Goal: Obtain resource: Download file/media

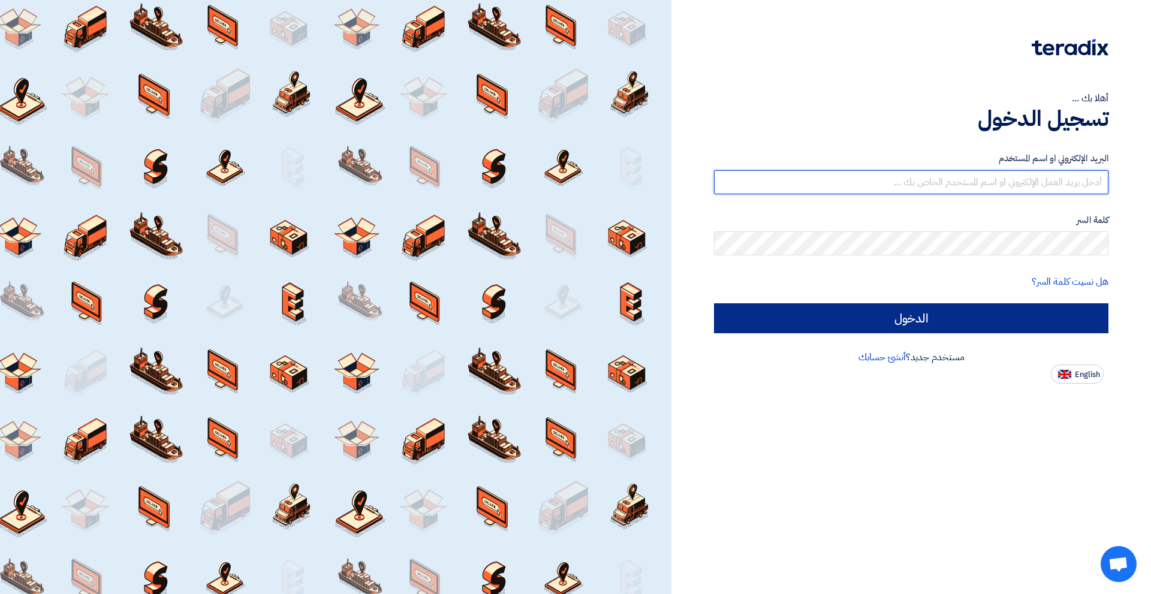
type input "[EMAIL_ADDRESS][DOMAIN_NAME]"
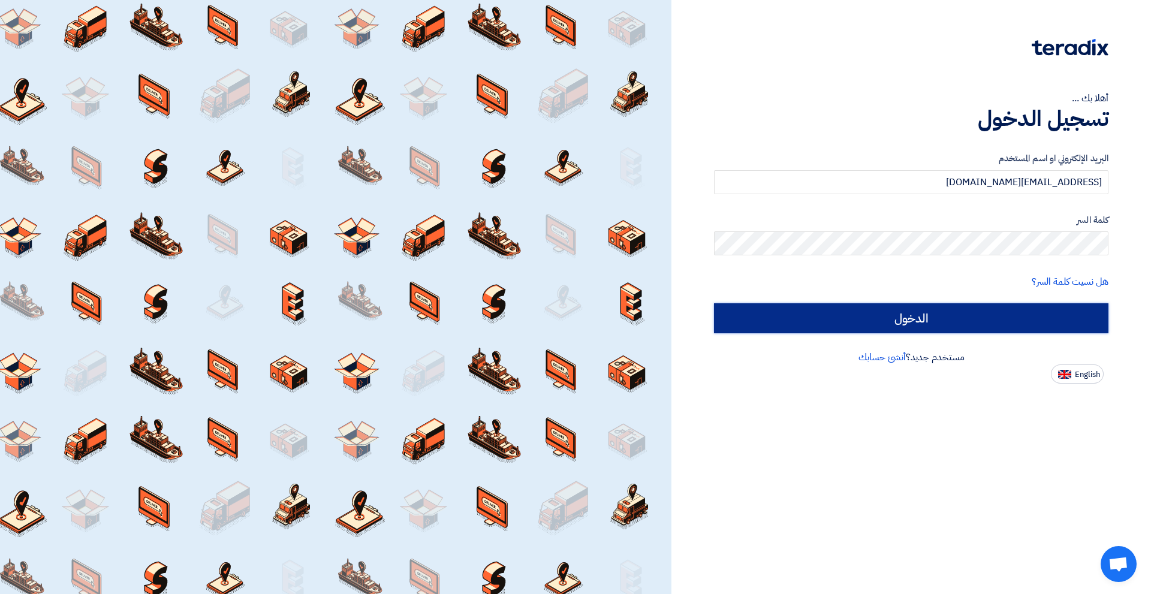
click at [953, 312] on input "الدخول" at bounding box center [911, 318] width 394 height 30
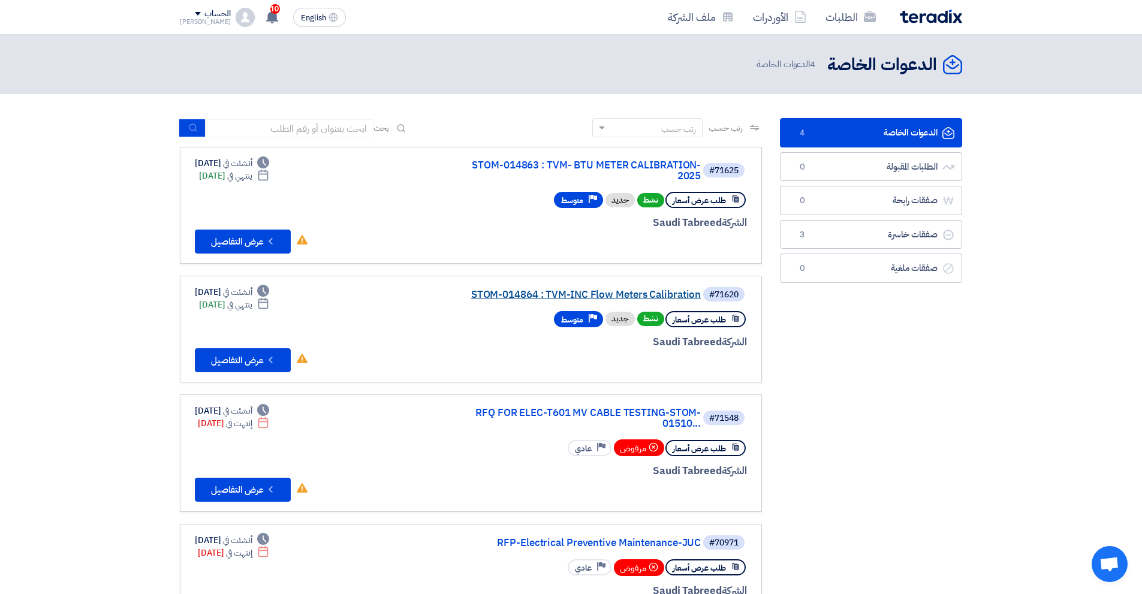
click at [576, 293] on link "STOM-014864 : TVM-INC Flow Meters Calibration" at bounding box center [581, 295] width 240 height 11
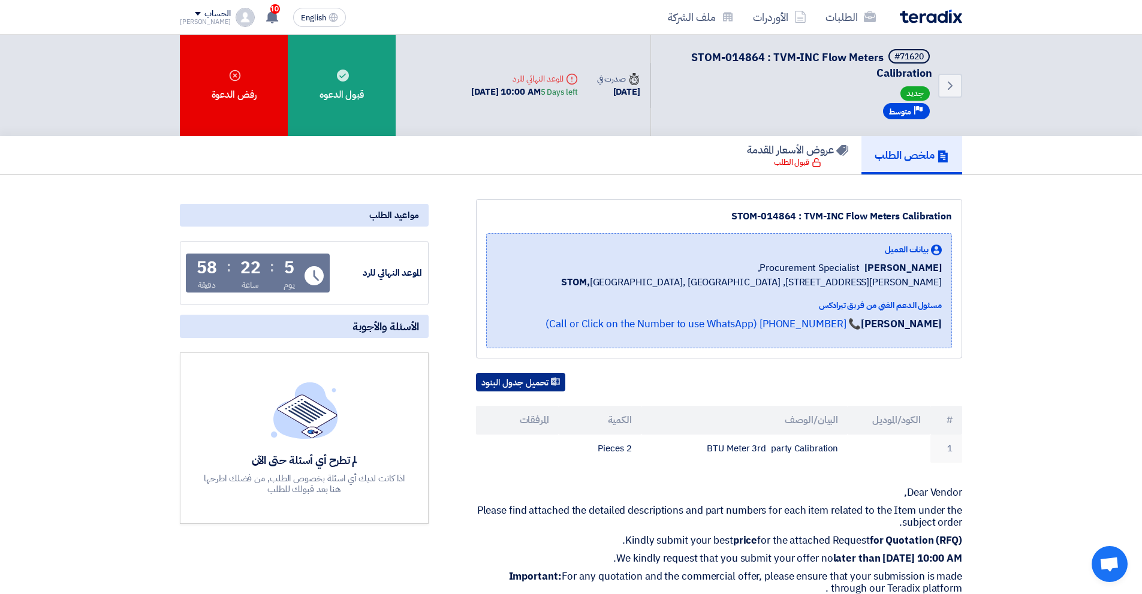
click at [531, 392] on button "تحميل جدول البنود" at bounding box center [520, 382] width 89 height 19
